Goal: Task Accomplishment & Management: Manage account settings

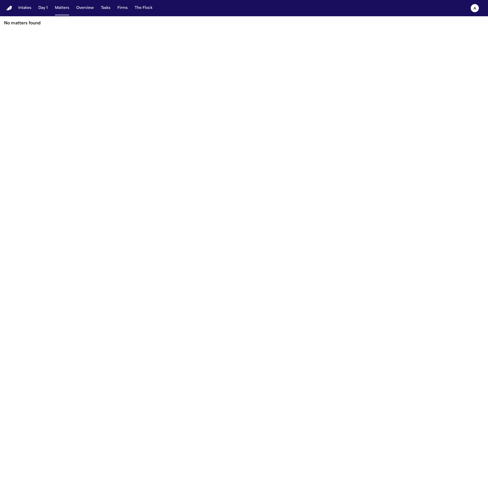
click at [198, 251] on main "No matters found" at bounding box center [244, 257] width 488 height 482
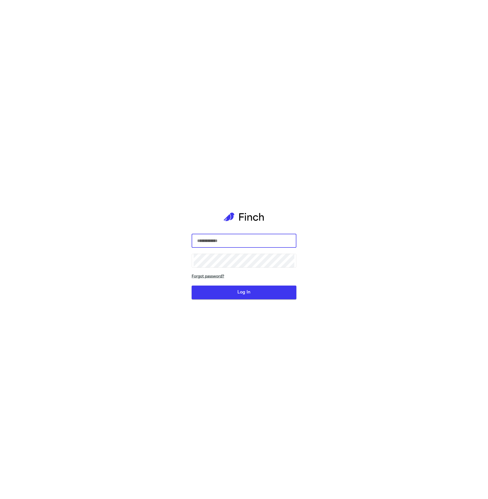
type input "**********"
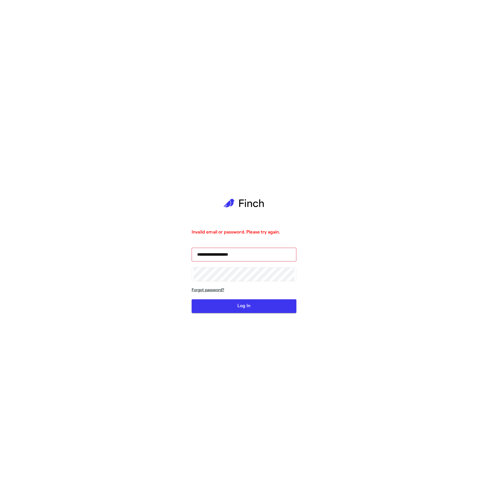
click at [244, 293] on link "Forgot password?" at bounding box center [243, 290] width 105 height 6
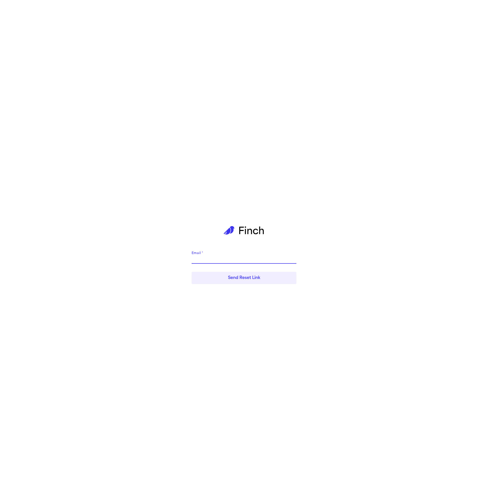
click at [247, 241] on icon at bounding box center [243, 230] width 41 height 34
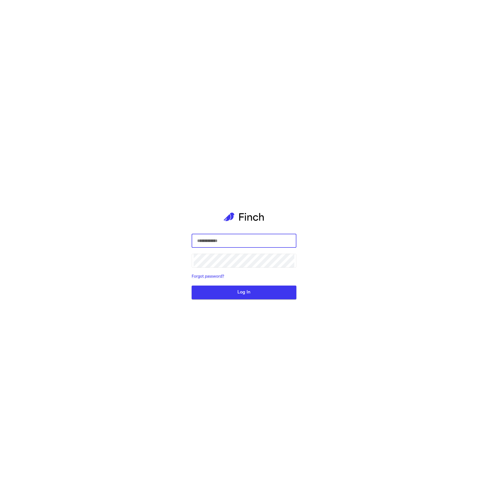
type input "**********"
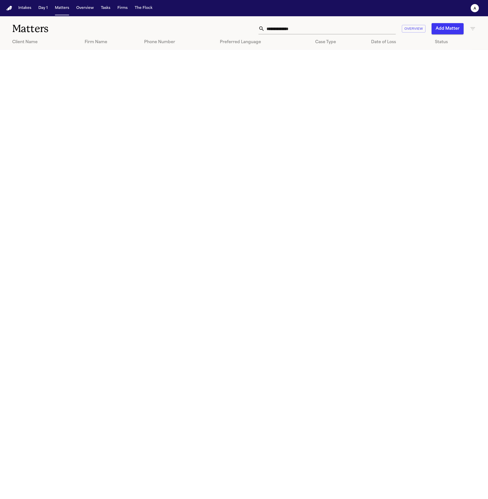
click at [475, 9] on text "a" at bounding box center [474, 9] width 3 height 4
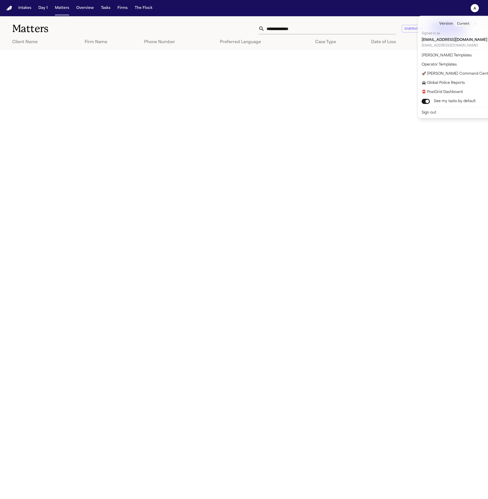
click at [115, 54] on div "Intakes Day 1 Matters Overview Tasks Firms The Flock a Matters Overview Add Mat…" at bounding box center [244, 249] width 488 height 499
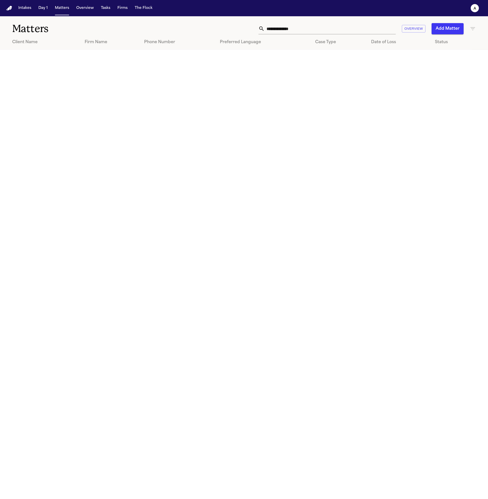
click at [54, 6] on button "Matters" at bounding box center [62, 8] width 18 height 9
click at [79, 6] on button "Overview" at bounding box center [85, 8] width 22 height 9
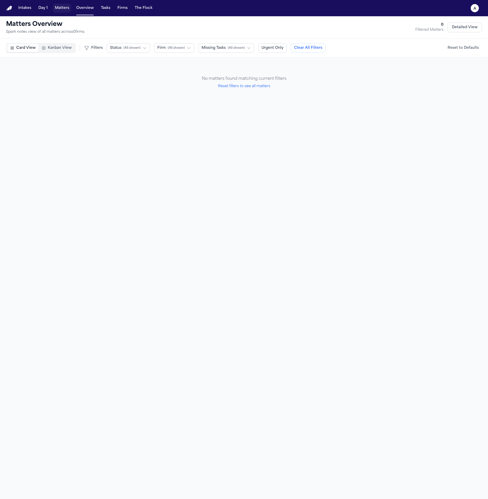
click at [59, 9] on button "Matters" at bounding box center [62, 8] width 18 height 9
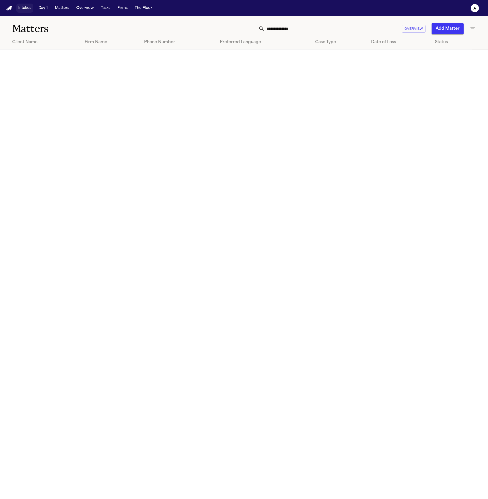
click at [29, 11] on button "Intakes" at bounding box center [24, 8] width 17 height 9
click at [20, 11] on button "Intakes" at bounding box center [24, 8] width 17 height 9
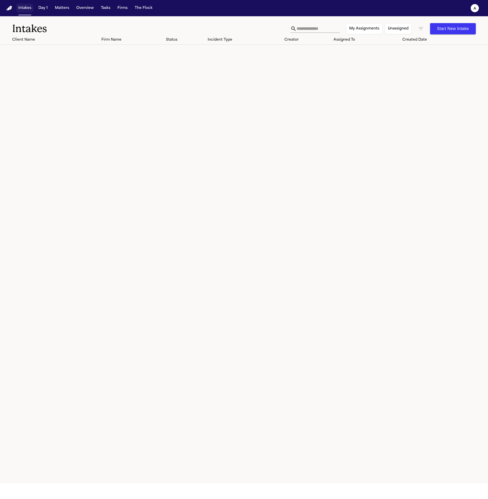
click at [49, 9] on button "Day 1" at bounding box center [42, 8] width 13 height 9
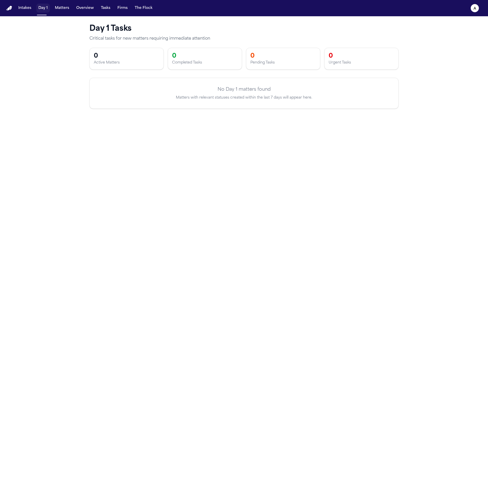
drag, startPoint x: 44, startPoint y: 9, endPoint x: 61, endPoint y: 8, distance: 17.3
click at [44, 9] on button "Day 1" at bounding box center [42, 8] width 13 height 9
click at [63, 8] on button "Matters" at bounding box center [62, 8] width 18 height 9
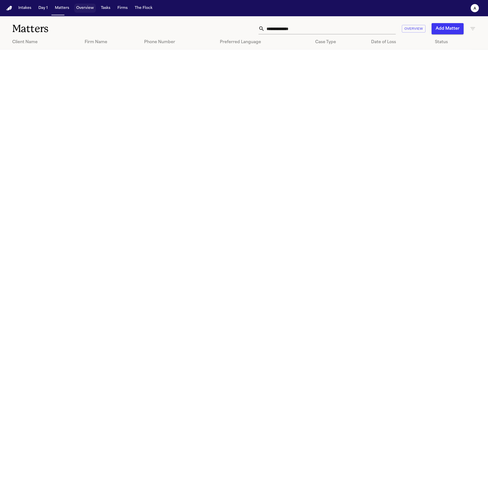
click at [87, 6] on button "Overview" at bounding box center [85, 8] width 22 height 9
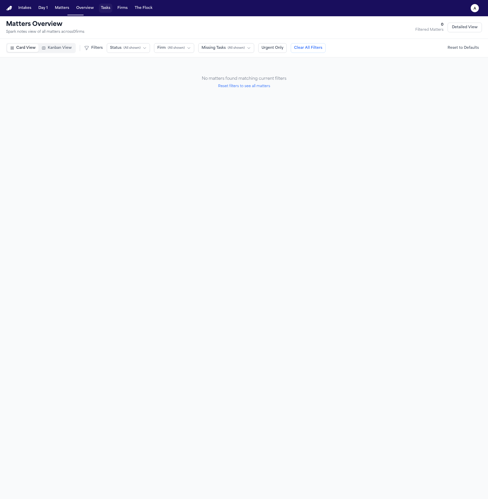
click at [107, 7] on button "Tasks" at bounding box center [105, 8] width 13 height 9
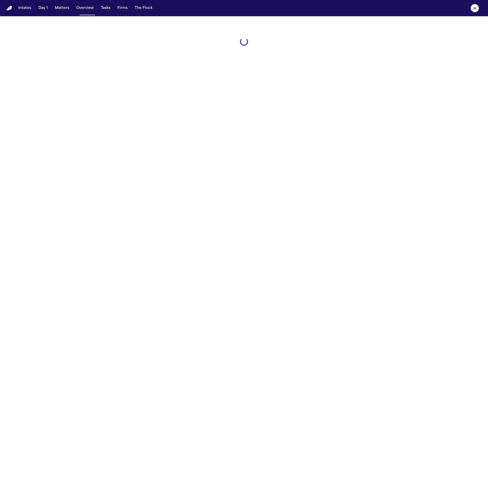
click at [148, 6] on button "The Flock" at bounding box center [144, 8] width 22 height 9
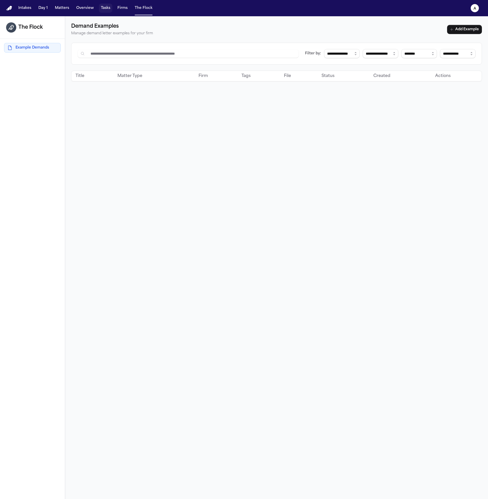
click at [104, 10] on button "Tasks" at bounding box center [105, 8] width 13 height 9
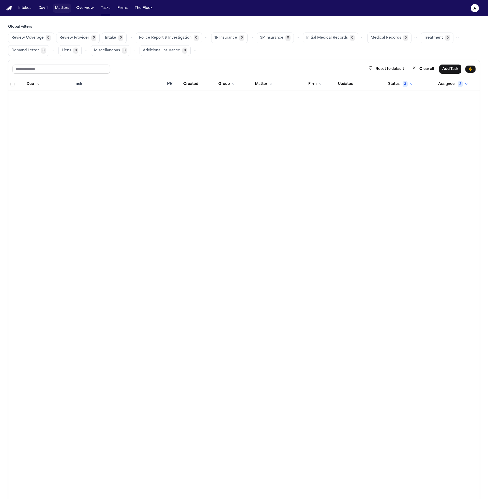
click at [38, 10] on button "Day 1" at bounding box center [42, 8] width 13 height 9
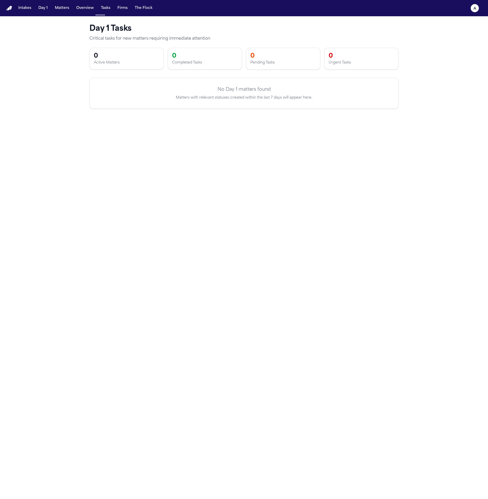
click at [62, 7] on button "Matters" at bounding box center [62, 8] width 18 height 9
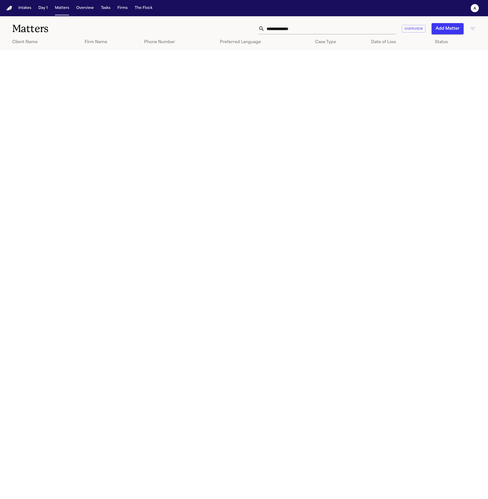
click at [482, 7] on nav "Intakes Day 1 Matters Overview Tasks Firms The Flock a" at bounding box center [244, 8] width 488 height 16
click at [480, 8] on button "a" at bounding box center [474, 8] width 14 height 11
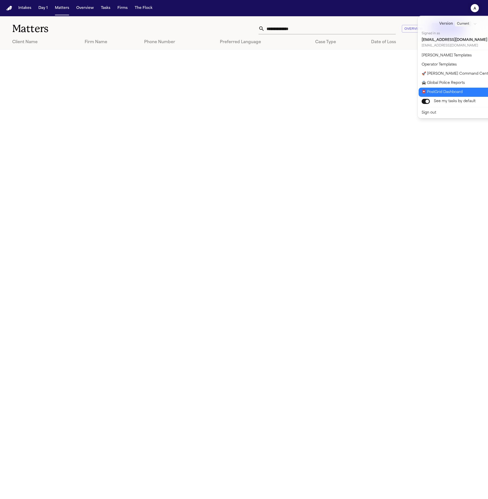
click at [460, 91] on button "📮 PostGrid Dashboard" at bounding box center [460, 92] width 85 height 9
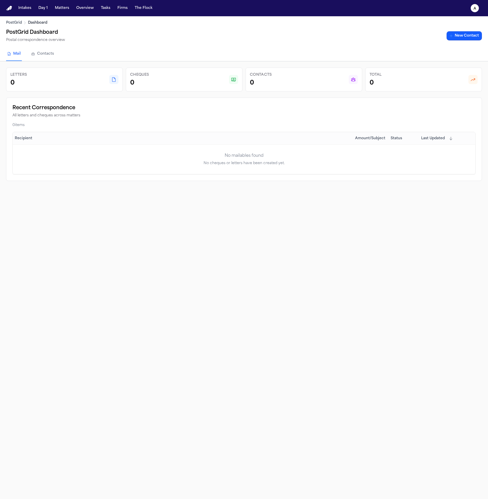
click at [471, 20] on nav "PostGrid Dashboard" at bounding box center [243, 22] width 475 height 5
click at [472, 17] on div "PostGrid Dashboard PostGrid Dashboard Postal correspondence overview New Contact" at bounding box center [244, 31] width 488 height 31
click at [473, 14] on nav "Intakes Day 1 Matters Overview Tasks Firms The Flock a" at bounding box center [244, 8] width 488 height 16
click at [477, 12] on button "a" at bounding box center [474, 8] width 14 height 11
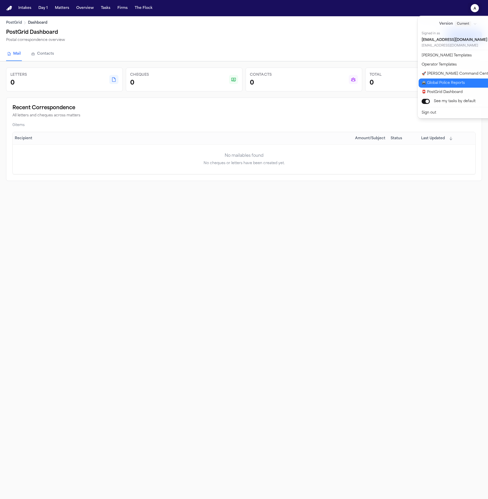
click at [465, 80] on button "🚔 Global Police Reports" at bounding box center [460, 82] width 85 height 9
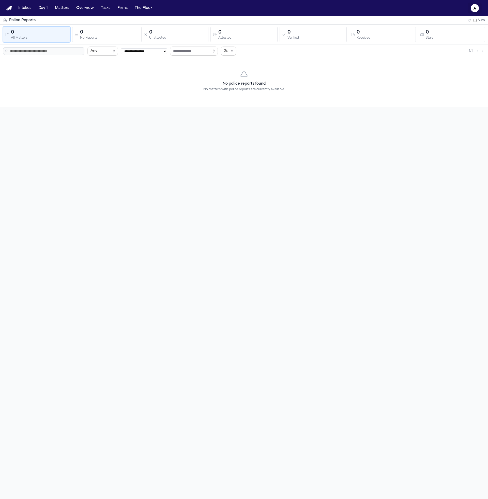
click at [474, 12] on icon "a" at bounding box center [474, 8] width 8 height 8
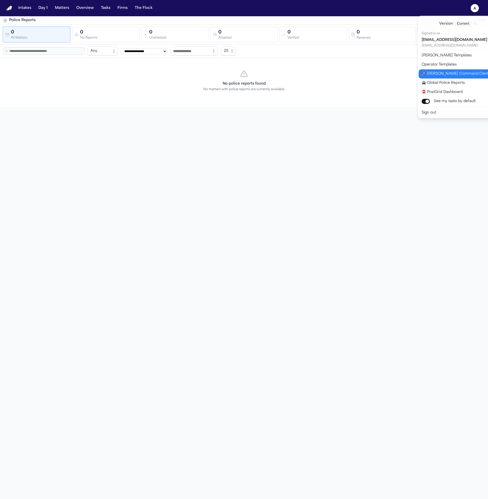
click at [466, 72] on button "🚀 Bland Command Center" at bounding box center [460, 73] width 85 height 9
select select "**"
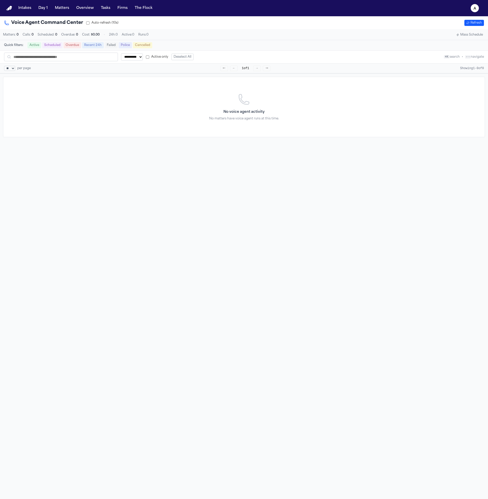
click at [478, 7] on button "a" at bounding box center [474, 8] width 14 height 11
click at [465, 91] on button "📮 PostGrid Dashboard" at bounding box center [460, 92] width 85 height 9
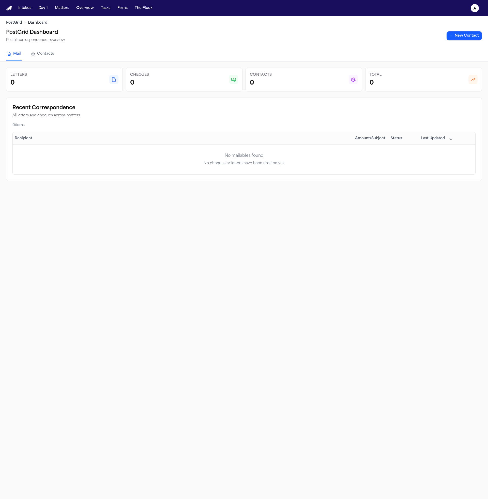
click at [477, 17] on div "PostGrid Dashboard PostGrid Dashboard Postal correspondence overview New Contact" at bounding box center [244, 31] width 488 height 31
click at [476, 10] on icon "a" at bounding box center [474, 8] width 8 height 8
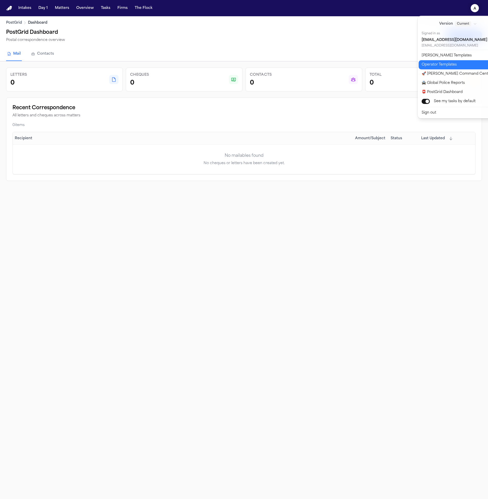
click at [471, 67] on button "Operator Templates" at bounding box center [460, 64] width 85 height 9
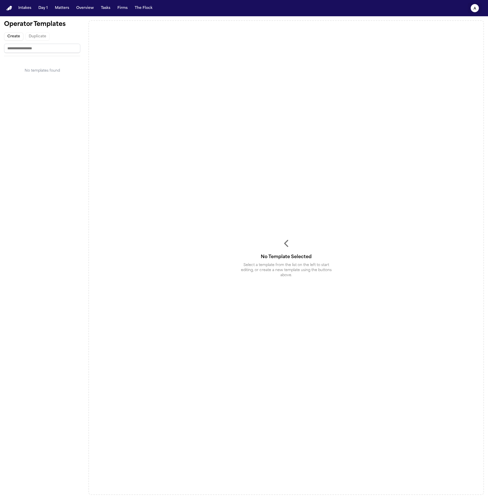
click at [476, 12] on button "a" at bounding box center [474, 8] width 14 height 11
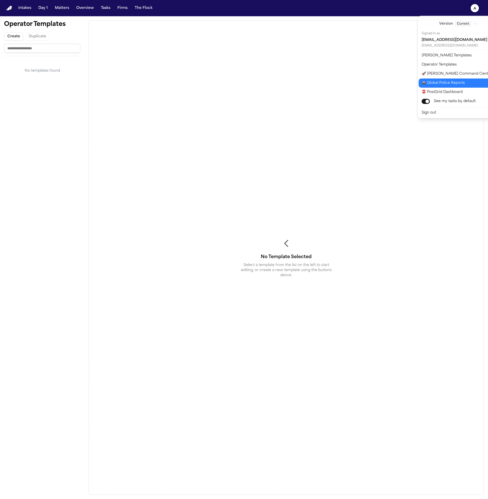
click at [459, 87] on button "🚔 Global Police Reports" at bounding box center [460, 82] width 85 height 9
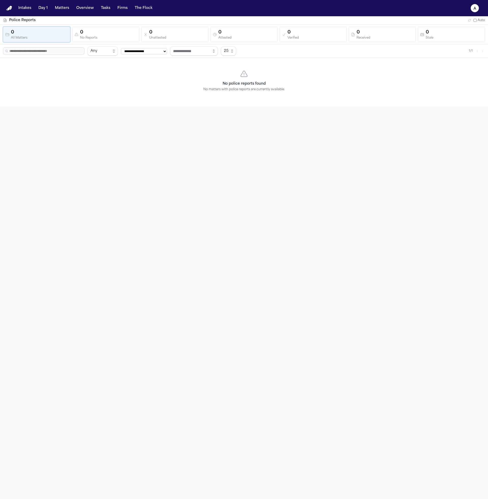
click at [471, 10] on icon "a" at bounding box center [474, 8] width 8 height 8
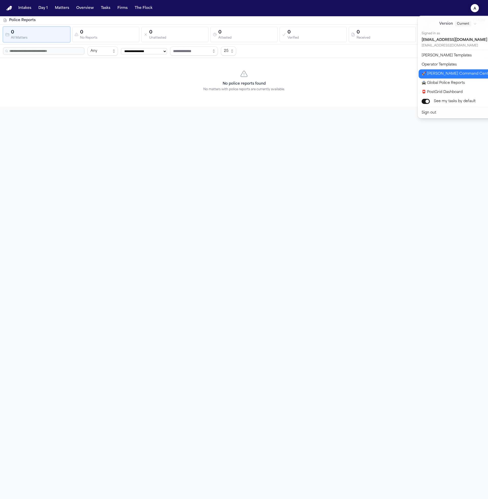
click at [459, 75] on button "🚀 Bland Command Center" at bounding box center [460, 73] width 85 height 9
select select "**"
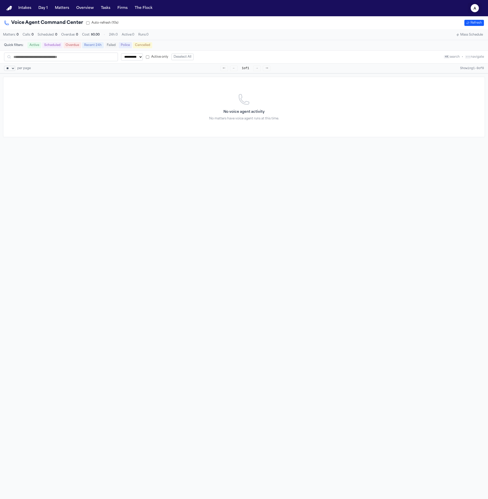
click at [476, 4] on button "a" at bounding box center [474, 8] width 14 height 11
click at [346, 152] on div "**********" at bounding box center [244, 249] width 488 height 499
click at [53, 7] on span "Matters" at bounding box center [62, 8] width 18 height 9
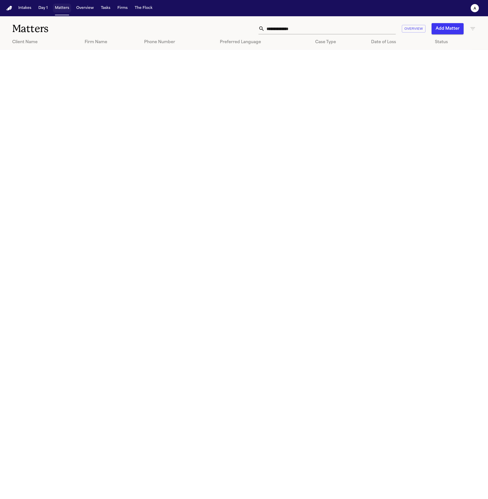
click at [58, 8] on button "Matters" at bounding box center [62, 8] width 18 height 9
click at [209, 179] on main "Matters Overview Add Matter Client Name Firm Name Phone Number Preferred Langua…" at bounding box center [244, 257] width 488 height 482
click at [212, 212] on main "Matters Overview Add Matter Client Name Firm Name Phone Number Preferred Langua…" at bounding box center [244, 257] width 488 height 482
click at [69, 60] on td "[PERSON_NAME]" at bounding box center [40, 57] width 81 height 14
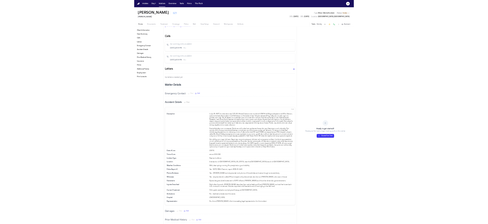
scroll to position [12, 0]
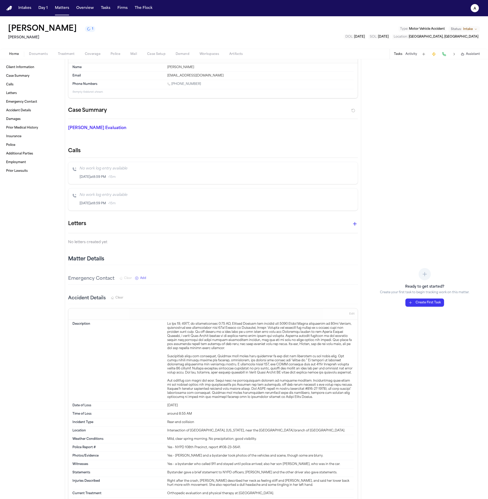
drag, startPoint x: 333, startPoint y: 204, endPoint x: 309, endPoint y: 221, distance: 30.0
drag, startPoint x: 379, startPoint y: 295, endPoint x: 377, endPoint y: 308, distance: 12.9
click at [377, 308] on div "Ready to get started? Create your first task to begin tracking work on this mat…" at bounding box center [424, 279] width 127 height 440
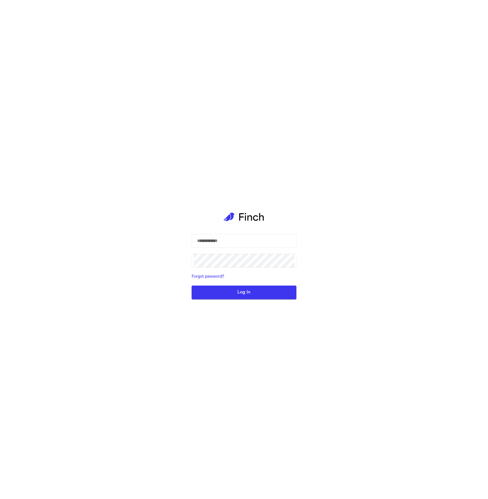
select select "**"
